Goal: Communication & Community: Answer question/provide support

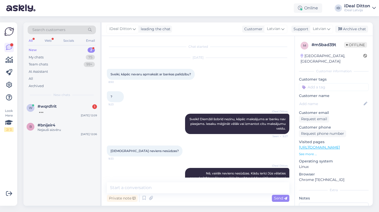
scroll to position [26, 0]
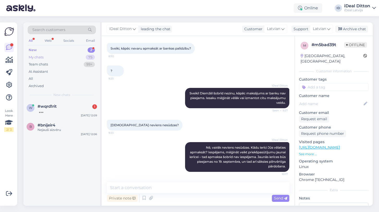
click at [34, 56] on div "My chats" at bounding box center [36, 57] width 15 height 5
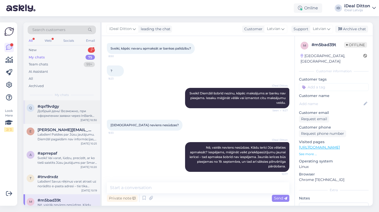
click at [58, 113] on div "Добрый день! Возможно, при оформлении заявки через InBank возникла техническая …" at bounding box center [67, 113] width 59 height 9
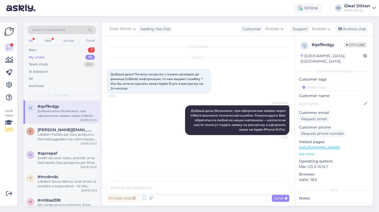
scroll to position [0, 0]
click at [37, 50] on div "New 2" at bounding box center [62, 49] width 68 height 7
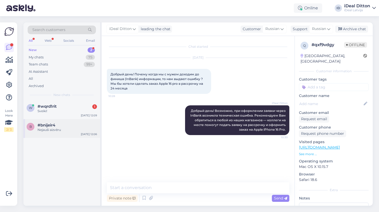
click at [55, 128] on div "Nejauši aizvēru" at bounding box center [67, 130] width 59 height 5
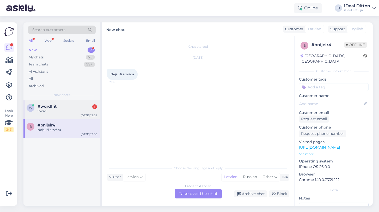
click at [52, 109] on div "Sveiki!" at bounding box center [67, 111] width 59 height 5
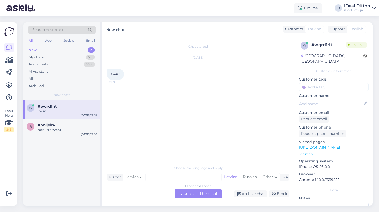
click at [188, 196] on div "Latvian to Latvian Take over the chat" at bounding box center [198, 193] width 47 height 9
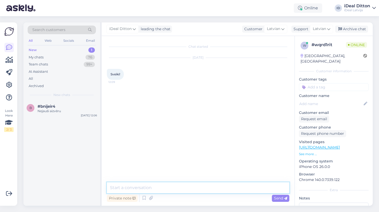
click at [156, 188] on textarea at bounding box center [198, 187] width 183 height 11
type textarea "S"
type textarea "Labdien"
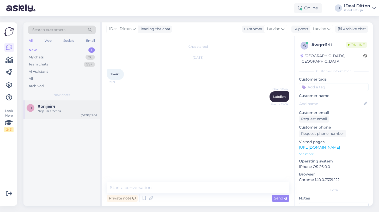
click at [49, 116] on div "b #bnijeir4 [PERSON_NAME] aizvēru [DATE] 12:06" at bounding box center [61, 109] width 77 height 19
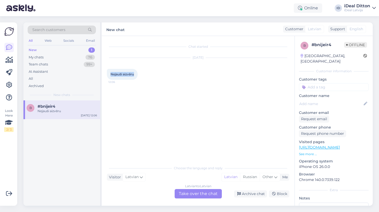
drag, startPoint x: 136, startPoint y: 73, endPoint x: 111, endPoint y: 71, distance: 24.6
click at [111, 71] on div "[PERSON_NAME] aizvēru 12:06" at bounding box center [122, 74] width 31 height 11
copy span "Nejauši aizvēru"
click at [192, 194] on div "Latvian to Latvian Take over the chat" at bounding box center [198, 193] width 47 height 9
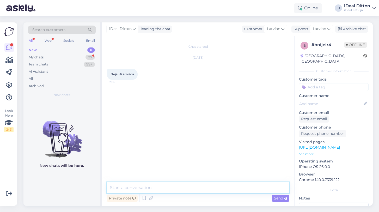
click at [170, 188] on textarea at bounding box center [198, 187] width 183 height 11
paste textarea "Nav problēmu! Turpināsim no vietas, kur palikām. Kā varu palīdzēt tālāk?"
type textarea "Nav problēmu! Turpināsim no vietas, kur palikām. Kā varu palīdzēt tālāk?"
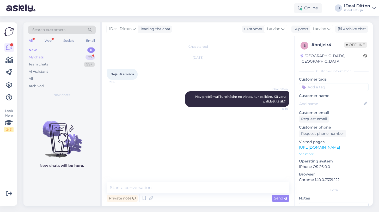
click at [42, 56] on div "My chats" at bounding box center [36, 57] width 15 height 5
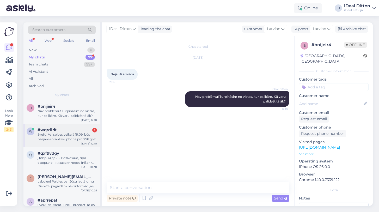
click at [50, 140] on div "Sveiki! Vai spices veikalā 19.09. būs peejams oranžais iphone pro 256 gb?" at bounding box center [67, 136] width 59 height 9
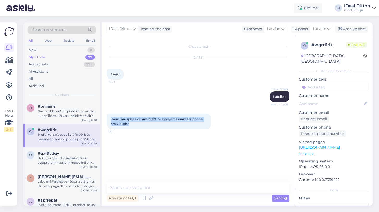
drag, startPoint x: 132, startPoint y: 124, endPoint x: 108, endPoint y: 119, distance: 24.3
click at [108, 119] on div "Sveiki! Vai spices veikalā 19.09. būs peejams oranžais iphone pro 256 gb? 12:10" at bounding box center [159, 122] width 104 height 16
copy span "Sveiki! Vai spices veikalā 19.09. būs peejams oranžais iphone pro 256 gb?"
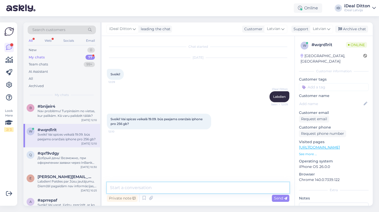
click at [184, 187] on textarea at bounding box center [198, 187] width 183 height 11
paste textarea "Sveiki! Vai plānojat iegādāties vai vienkārši apskatīt ierīci? Oranžais iPhone …"
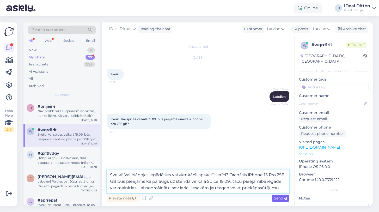
type textarea "Sveiki! Vai plānojat iegādāties vai vienkārši apskatīt ierīci? Oranžais iPhone …"
click at [279, 199] on span "Send" at bounding box center [280, 198] width 13 height 5
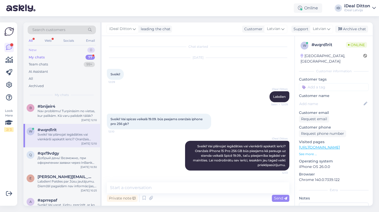
click at [32, 50] on div "New" at bounding box center [33, 49] width 8 height 5
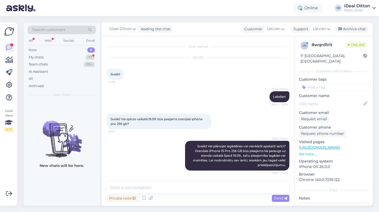
scroll to position [21, 0]
